Goal: Task Accomplishment & Management: Manage account settings

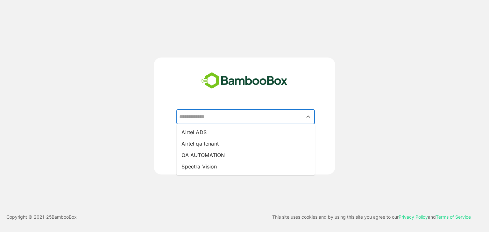
click at [220, 123] on input "text" at bounding box center [246, 117] width 136 height 12
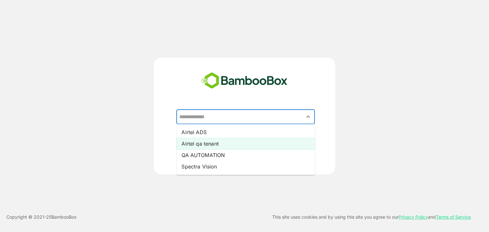
click at [225, 145] on li "Airtel qa tenant" at bounding box center [245, 143] width 138 height 11
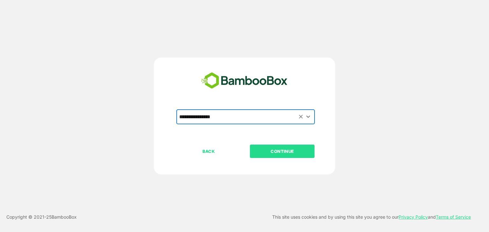
click at [284, 155] on button "CONTINUE" at bounding box center [282, 151] width 65 height 13
click at [277, 147] on button "CONTINUE" at bounding box center [282, 151] width 65 height 13
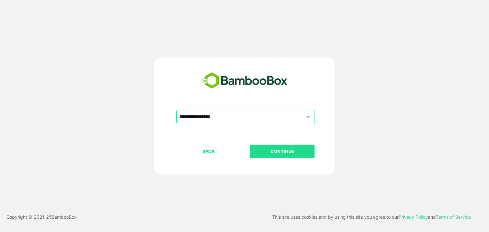
click at [277, 147] on button "CONTINUE" at bounding box center [282, 151] width 65 height 13
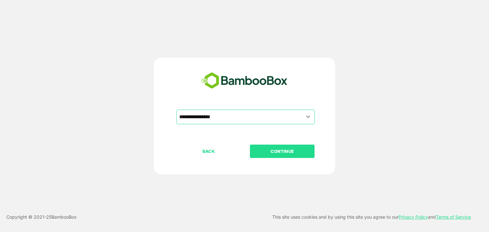
click at [277, 147] on button "CONTINUE" at bounding box center [282, 151] width 65 height 13
click at [240, 124] on div "**********" at bounding box center [244, 127] width 158 height 35
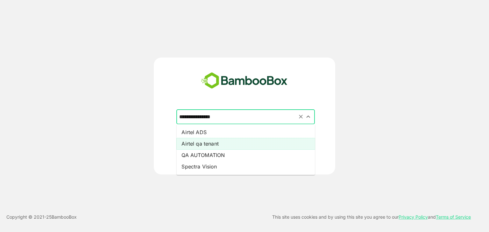
click at [239, 121] on input "**********" at bounding box center [246, 117] width 136 height 12
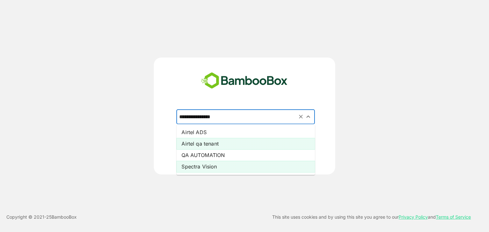
click at [238, 171] on li "Spectra Vision" at bounding box center [245, 166] width 138 height 11
type input "**********"
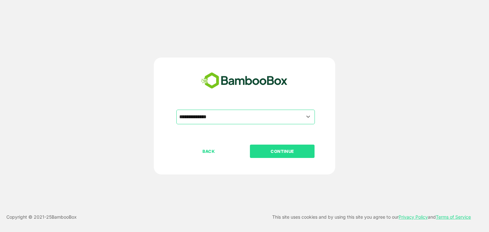
click at [263, 151] on p "CONTINUE" at bounding box center [282, 151] width 64 height 7
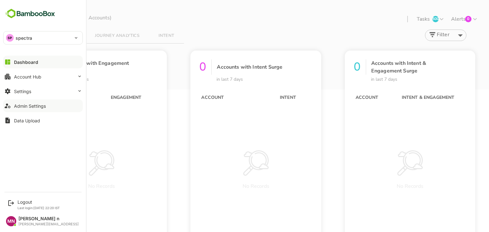
click at [25, 101] on button "Admin Settings" at bounding box center [43, 106] width 80 height 13
click at [16, 16] on img at bounding box center [30, 14] width 54 height 12
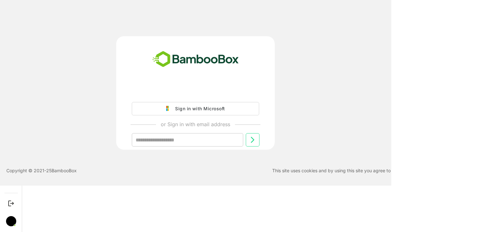
drag, startPoint x: 241, startPoint y: 156, endPoint x: 238, endPoint y: 153, distance: 3.8
click at [238, 153] on div "Sign in with Microsoft or Sign in with email address ​" at bounding box center [196, 121] width 136 height 72
click at [82, 59] on div "Sign in with Microsoft or Sign in with email address ​" at bounding box center [195, 93] width 293 height 114
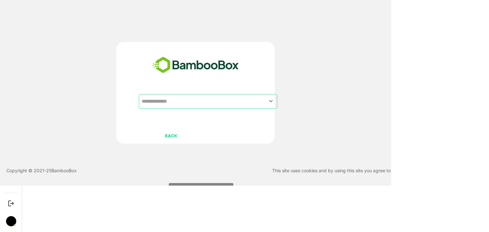
drag, startPoint x: 208, startPoint y: 182, endPoint x: 281, endPoint y: 165, distance: 74.9
click at [281, 165] on div "​ BACK CONTINUE Copyright © 2021- 25 BambooBox This site uses cookies and by us…" at bounding box center [195, 93] width 391 height 186
drag, startPoint x: 208, startPoint y: 182, endPoint x: 193, endPoint y: 98, distance: 85.3
click at [193, 98] on div "​ BACK CONTINUE" at bounding box center [196, 145] width 136 height 102
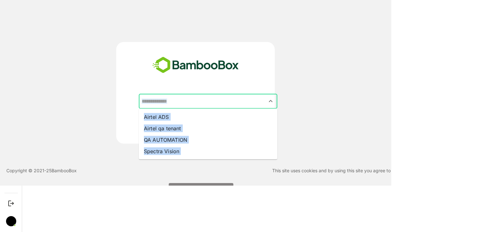
click at [193, 98] on input "text" at bounding box center [208, 101] width 136 height 12
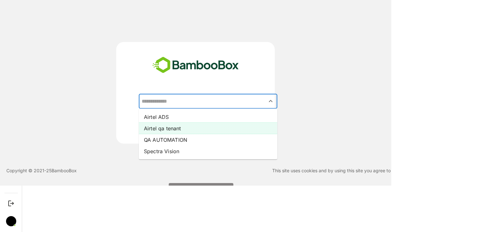
click at [207, 126] on li "Airtel qa tenant" at bounding box center [208, 128] width 138 height 11
type input "**********"
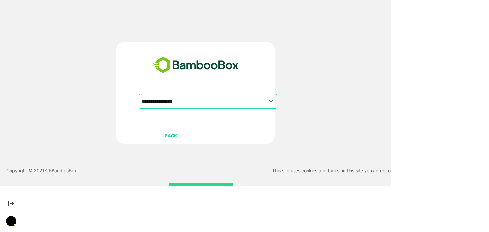
click at [201, 184] on button "CONTINUE" at bounding box center [201, 189] width 65 height 13
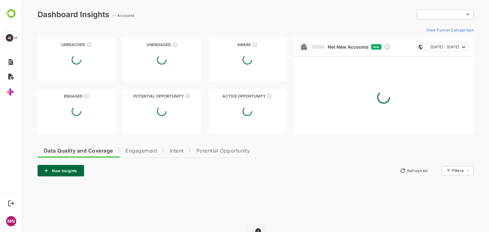
type input "**********"
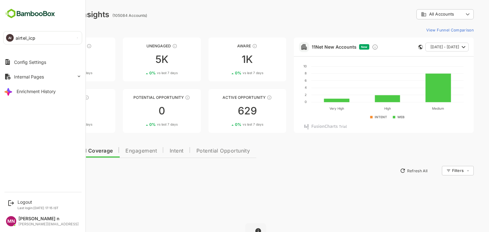
click at [43, 35] on div "AI airtel_icp" at bounding box center [39, 38] width 71 height 13
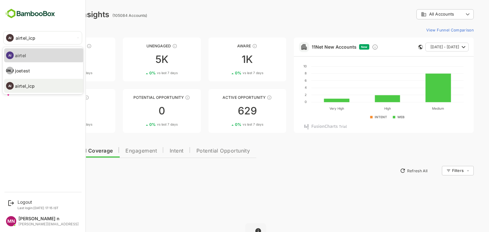
click at [44, 60] on li "AI airtel" at bounding box center [44, 55] width 80 height 14
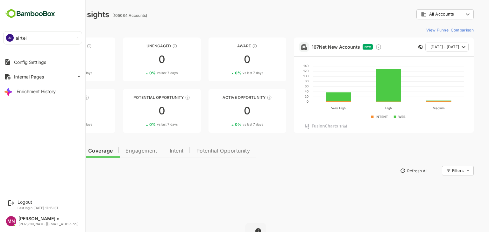
click at [45, 41] on div "AI airtel" at bounding box center [39, 38] width 71 height 13
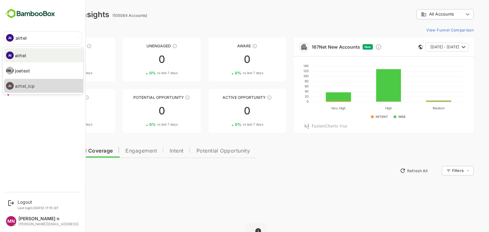
click at [59, 83] on li "AI airtel_icp" at bounding box center [44, 86] width 80 height 14
type input "**********"
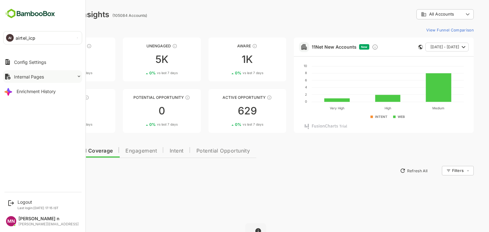
click at [39, 74] on div "Internal Pages" at bounding box center [29, 76] width 30 height 5
click at [42, 60] on div "Config Settings" at bounding box center [30, 62] width 32 height 5
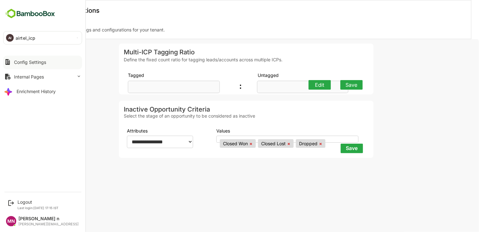
select select "**********"
click at [31, 74] on div "Internal Pages" at bounding box center [29, 76] width 30 height 5
click at [39, 112] on button "Enrichment History" at bounding box center [42, 107] width 79 height 13
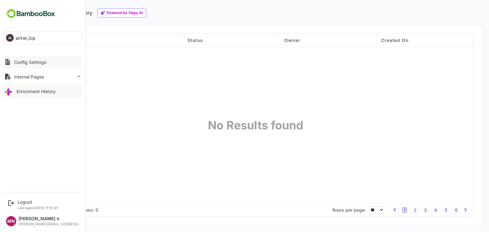
click at [48, 67] on button "Config Settings" at bounding box center [42, 62] width 79 height 13
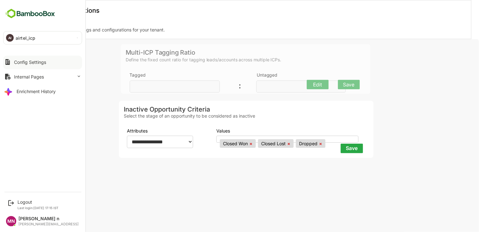
select select "**********"
click at [52, 85] on button "Enrichment History" at bounding box center [42, 91] width 79 height 13
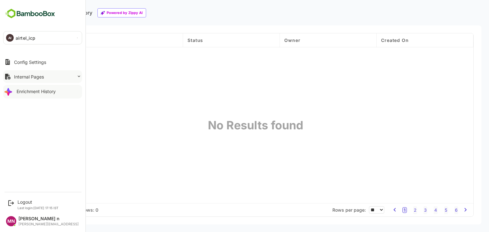
click at [50, 83] on button "Internal Pages" at bounding box center [42, 76] width 79 height 13
click at [64, 92] on div "Monitoring Stats" at bounding box center [42, 90] width 71 height 12
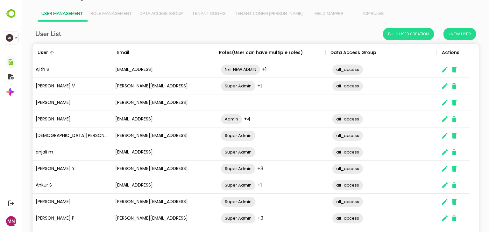
scroll to position [41, 0]
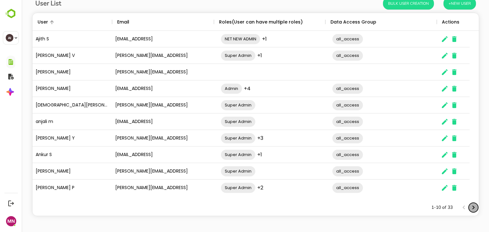
click at [469, 207] on icon "Next page" at bounding box center [473, 208] width 8 height 8
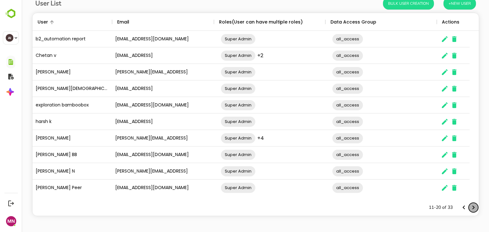
click at [469, 207] on icon "Next page" at bounding box center [473, 208] width 8 height 8
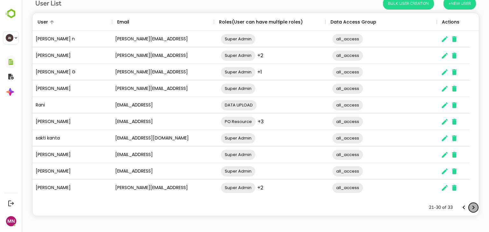
click at [469, 207] on icon "Next page" at bounding box center [473, 208] width 8 height 8
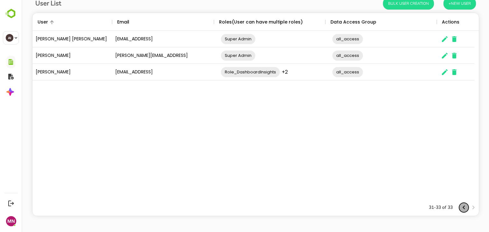
click at [460, 207] on icon "Previous page" at bounding box center [464, 208] width 8 height 8
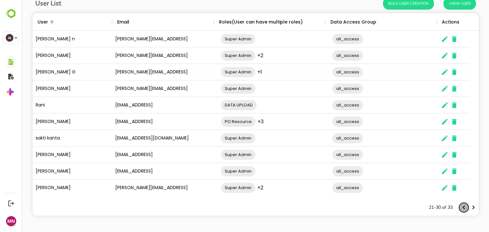
click at [460, 207] on icon "Previous page" at bounding box center [464, 208] width 8 height 8
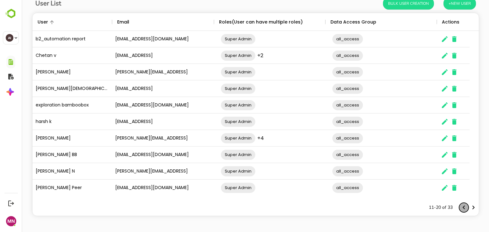
click at [460, 207] on icon "Previous page" at bounding box center [464, 208] width 8 height 8
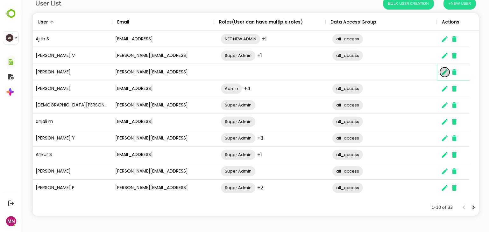
click at [443, 70] on icon "The User Data" at bounding box center [445, 72] width 8 height 8
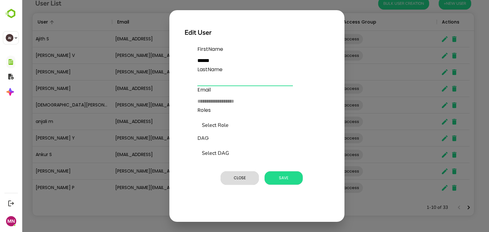
click at [249, 83] on input "text" at bounding box center [244, 81] width 95 height 10
type input "*"
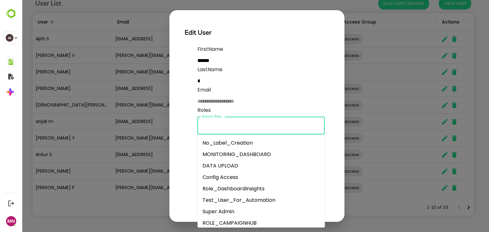
click at [231, 131] on input "Select Role" at bounding box center [261, 126] width 122 height 12
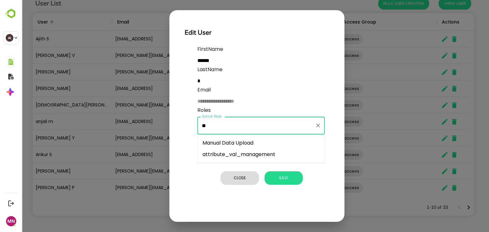
type input "*"
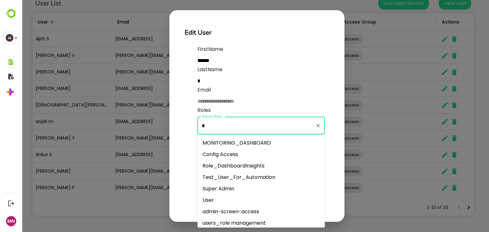
type input "**"
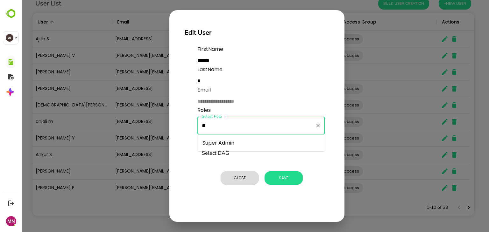
click at [235, 143] on li "Super Admin" at bounding box center [260, 142] width 127 height 11
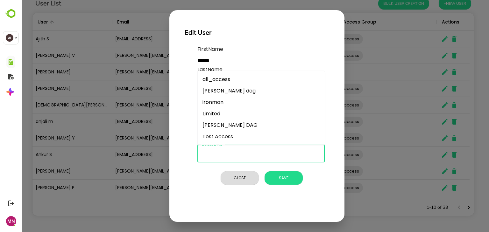
click at [237, 158] on input "Select DAG" at bounding box center [261, 154] width 122 height 12
click at [248, 85] on li "[PERSON_NAME] dag" at bounding box center [260, 90] width 127 height 11
type input "**********"
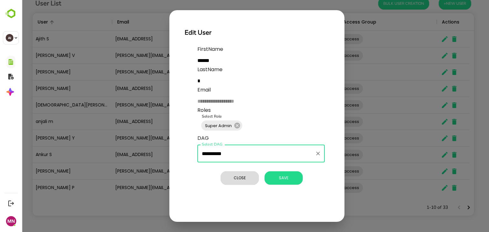
drag, startPoint x: 248, startPoint y: 160, endPoint x: 243, endPoint y: 156, distance: 6.1
click at [243, 156] on div "**********" at bounding box center [260, 154] width 127 height 18
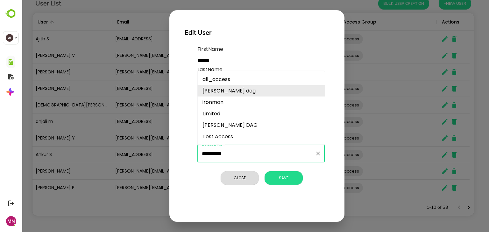
click at [243, 156] on input "**********" at bounding box center [256, 154] width 112 height 12
click at [242, 74] on li "all_access" at bounding box center [260, 79] width 127 height 11
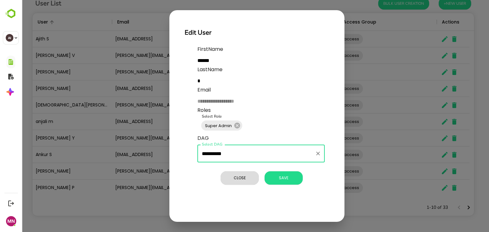
type input "**********"
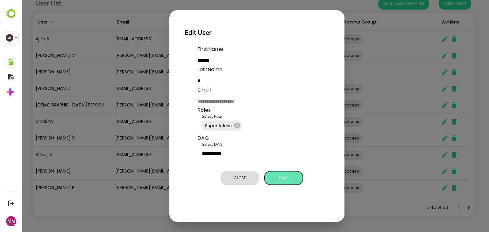
click at [284, 182] on span "Save" at bounding box center [284, 178] width 32 height 8
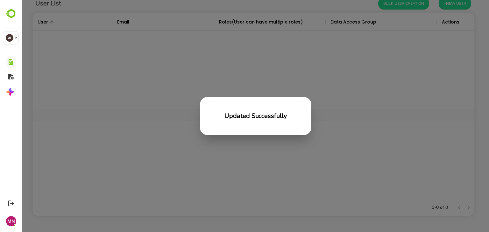
scroll to position [182, 437]
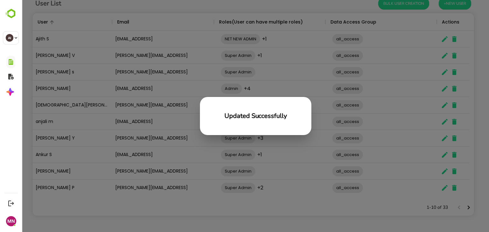
click at [284, 182] on div "Updated Successfully" at bounding box center [255, 116] width 467 height 232
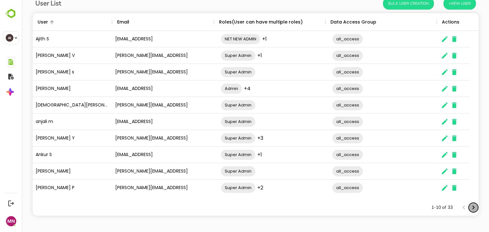
click at [471, 203] on button "Next page" at bounding box center [473, 208] width 10 height 10
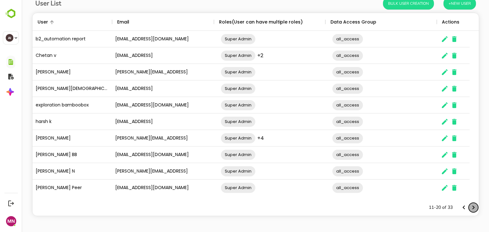
click at [471, 203] on button "Next page" at bounding box center [473, 208] width 10 height 10
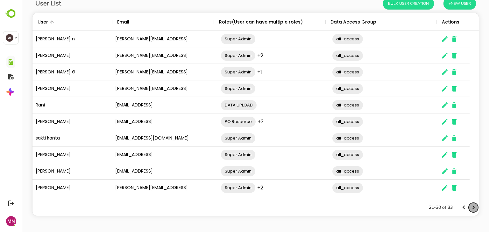
click at [471, 203] on button "Next page" at bounding box center [473, 208] width 10 height 10
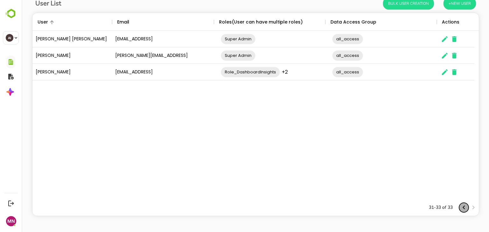
click at [460, 207] on icon "Previous page" at bounding box center [464, 208] width 8 height 8
